Goal: Task Accomplishment & Management: Manage account settings

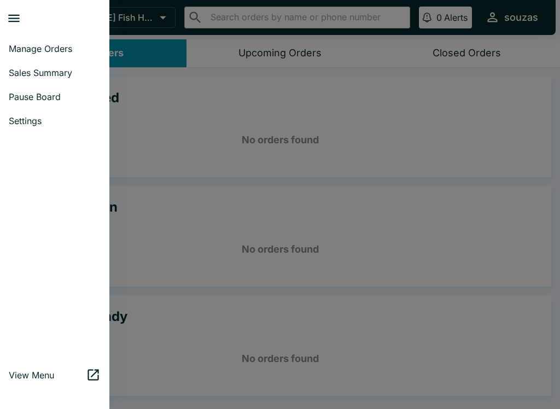
click at [54, 78] on link "Sales Summary" at bounding box center [54, 73] width 109 height 24
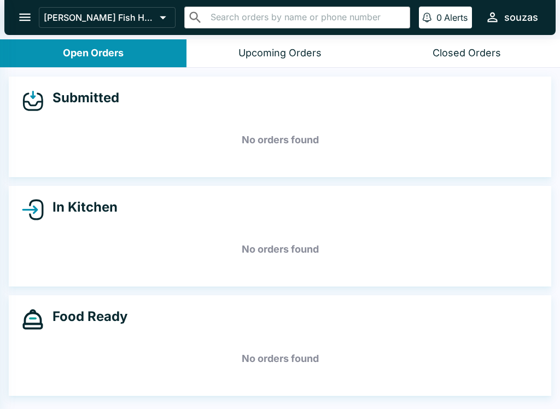
select select "03:00"
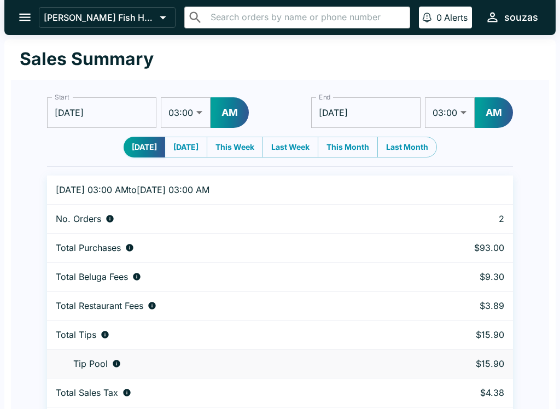
scroll to position [33, 0]
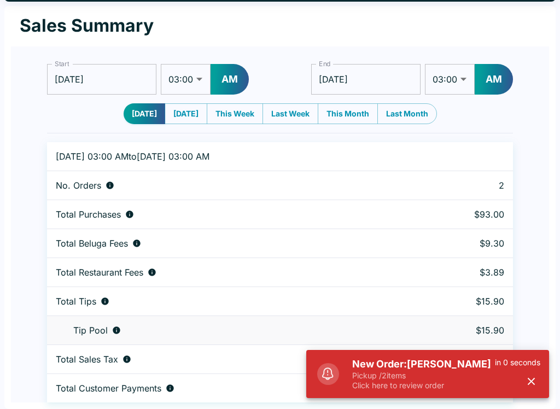
click at [382, 370] on h5 "New Order: [PERSON_NAME]" at bounding box center [423, 364] width 143 height 13
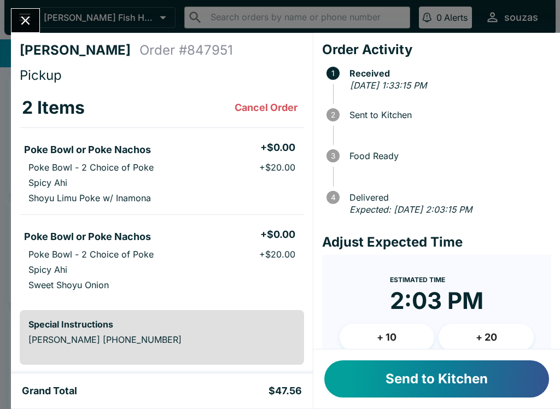
click at [409, 387] on button "Send to Kitchen" at bounding box center [436, 378] width 225 height 37
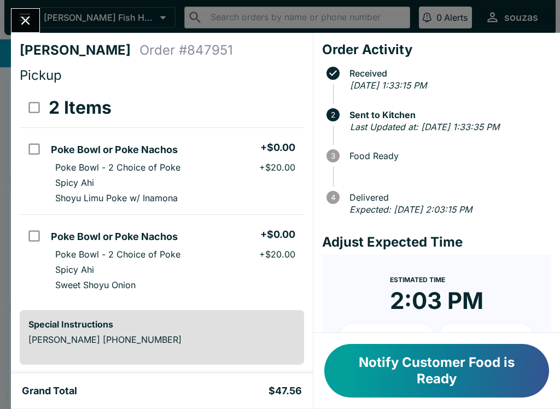
click at [25, 13] on icon "Close" at bounding box center [25, 20] width 15 height 15
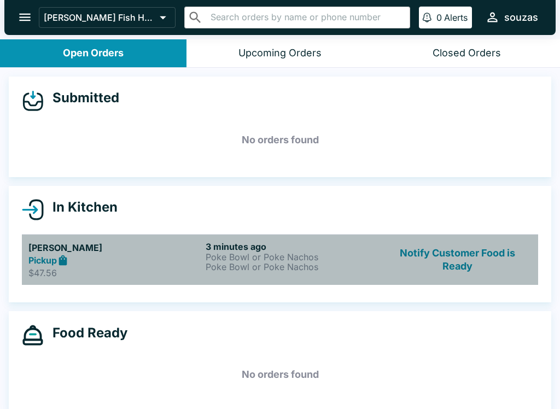
click at [247, 254] on p "Poke Bowl or Poke Nachos" at bounding box center [292, 257] width 173 height 10
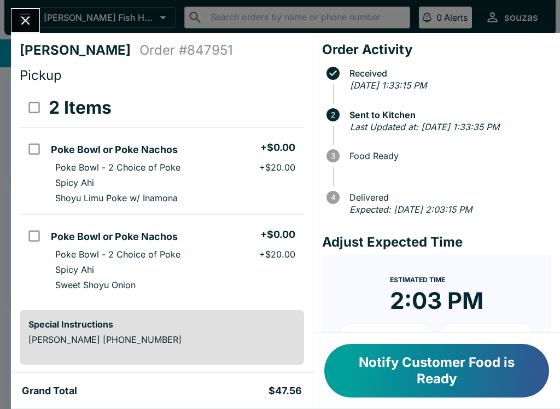
click at [444, 376] on button "Notify Customer Food is Ready" at bounding box center [436, 371] width 225 height 54
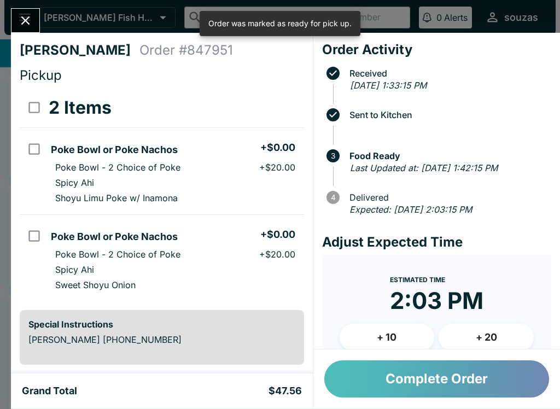
click at [451, 378] on button "Complete Order" at bounding box center [436, 378] width 225 height 37
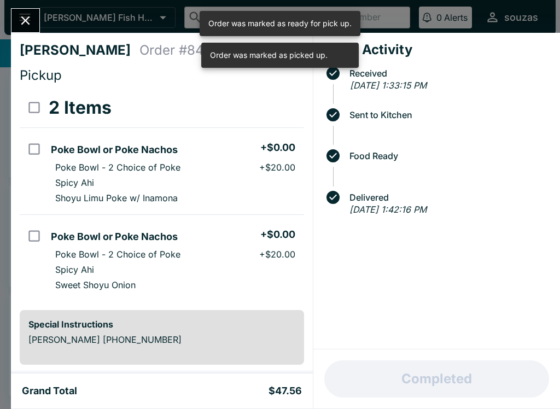
click at [17, 13] on button "Close" at bounding box center [25, 21] width 28 height 24
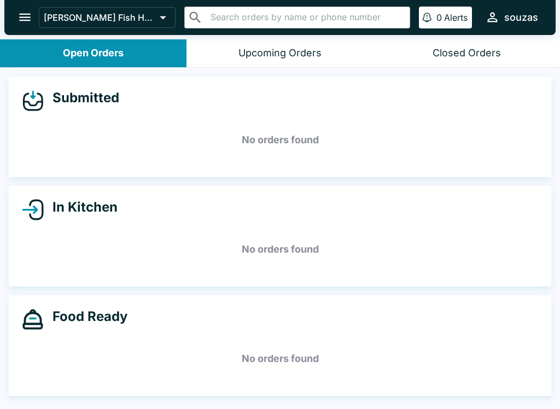
click at [319, 51] on div "Upcoming Orders" at bounding box center [279, 53] width 83 height 13
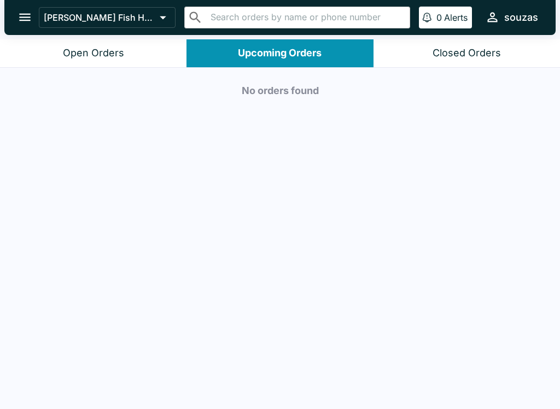
click at [479, 51] on div "Closed Orders" at bounding box center [467, 53] width 68 height 13
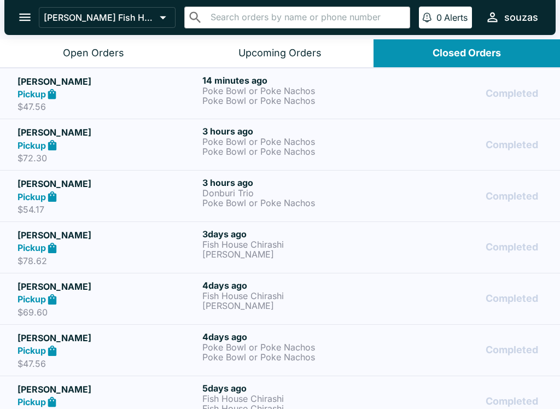
click at [347, 88] on p "Poke Bowl or Poke Nachos" at bounding box center [292, 91] width 180 height 10
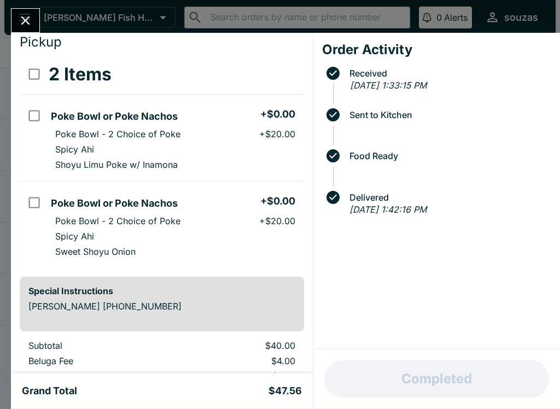
scroll to position [42, 0]
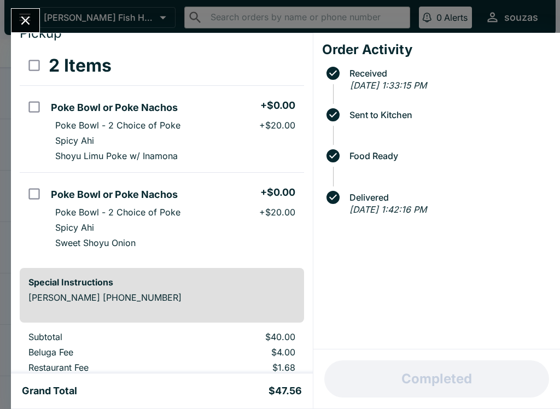
click at [33, 29] on button "Close" at bounding box center [25, 21] width 28 height 24
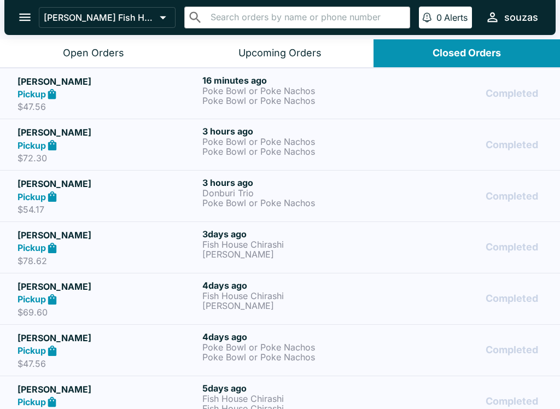
click at [96, 44] on button "Open Orders" at bounding box center [93, 53] width 186 height 28
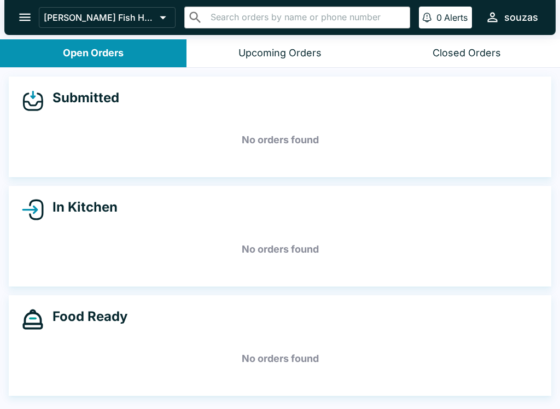
click at [32, 14] on icon "open drawer" at bounding box center [25, 17] width 15 height 15
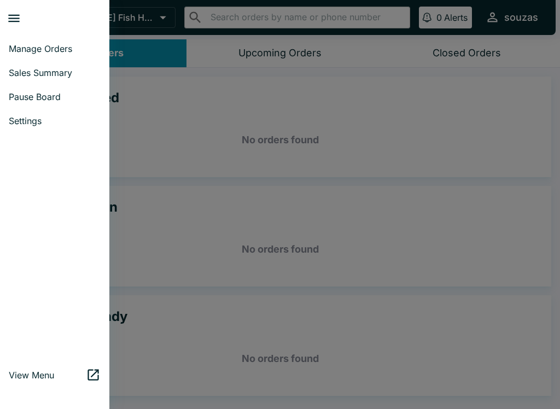
click at [56, 97] on span "Pause Board" at bounding box center [55, 96] width 92 height 11
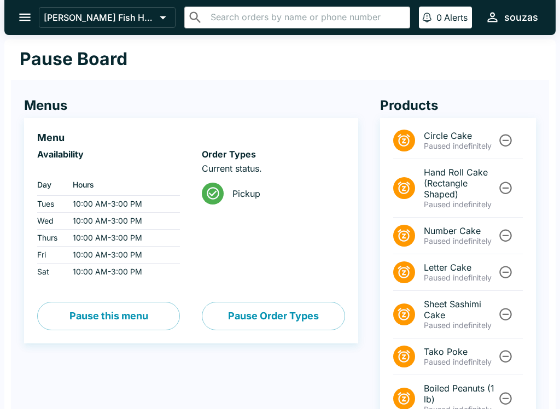
click at [111, 323] on button "Pause this menu" at bounding box center [108, 316] width 143 height 28
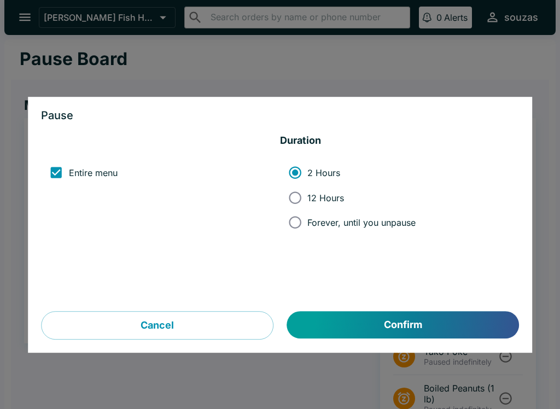
click at [335, 334] on button "Confirm" at bounding box center [403, 325] width 232 height 27
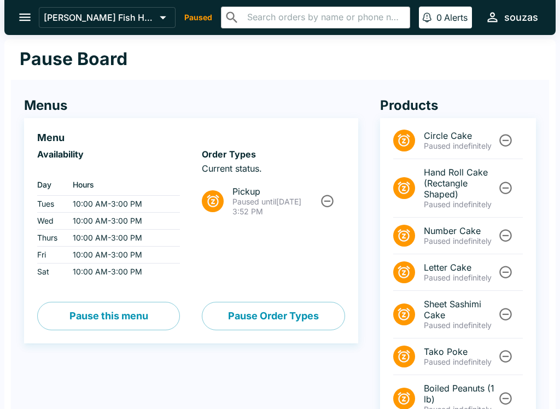
click at [19, 11] on icon "open drawer" at bounding box center [25, 17] width 15 height 15
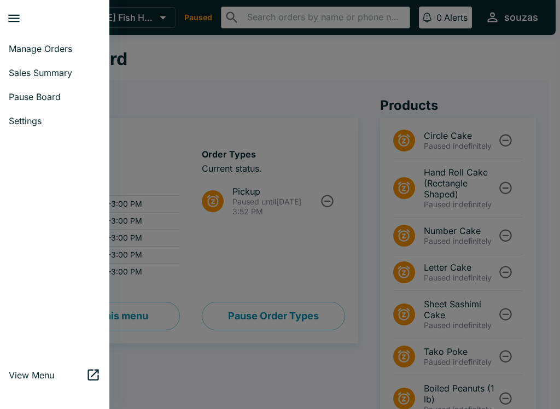
click at [60, 88] on link "Pause Board" at bounding box center [54, 97] width 109 height 24
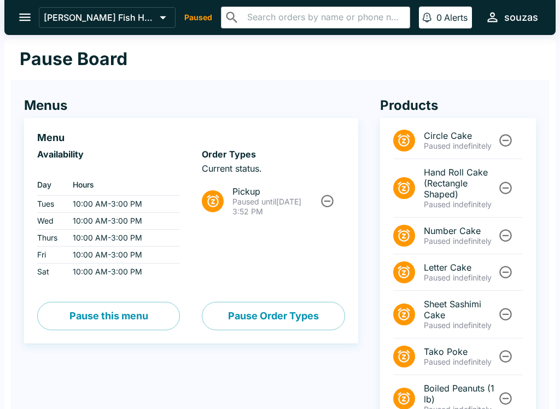
click at [32, 14] on icon "open drawer" at bounding box center [25, 17] width 15 height 15
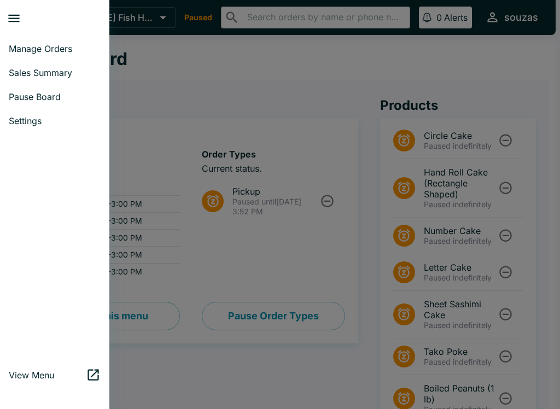
click at [70, 70] on span "Sales Summary" at bounding box center [55, 72] width 92 height 11
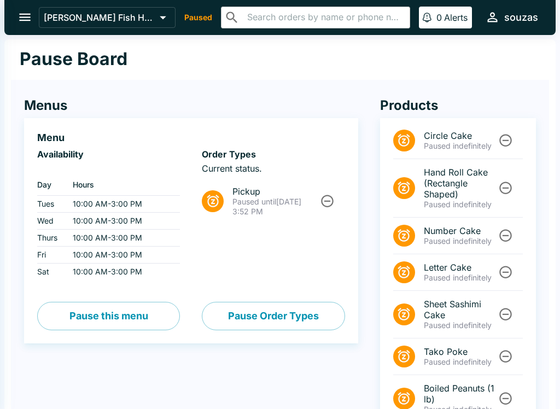
select select "03:00"
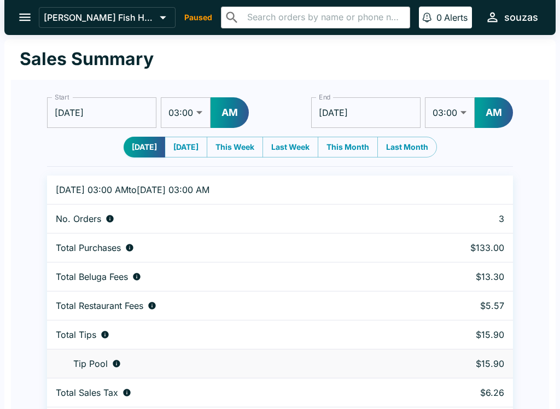
scroll to position [33, 0]
